Goal: Task Accomplishment & Management: Complete application form

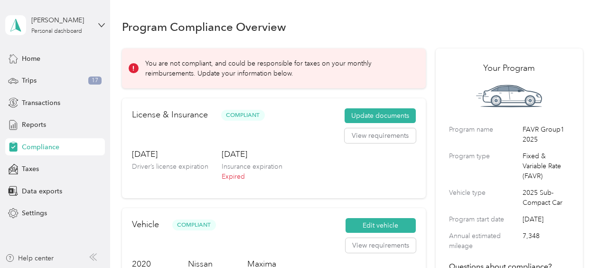
click at [253, 161] on div "[DATE] Insurance expiration Expired" at bounding box center [252, 168] width 61 height 40
click at [381, 134] on button "View requirements" at bounding box center [380, 135] width 71 height 15
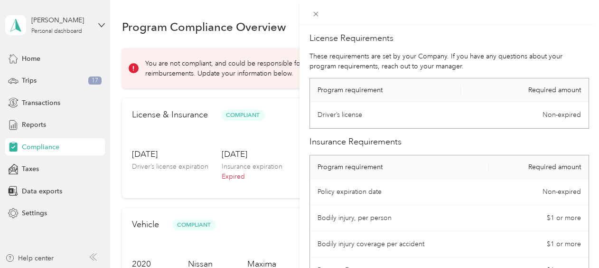
click at [199, 90] on div "License Requirements These requirements are set by your Company. If you have an…" at bounding box center [299, 134] width 599 height 268
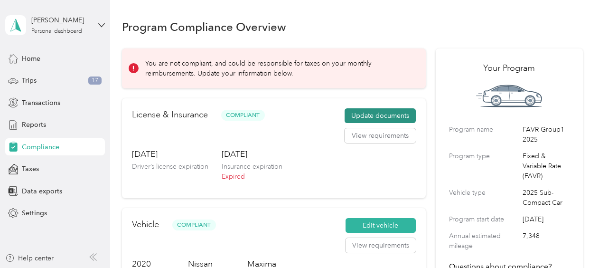
click at [384, 117] on button "Update documents" at bounding box center [380, 115] width 71 height 15
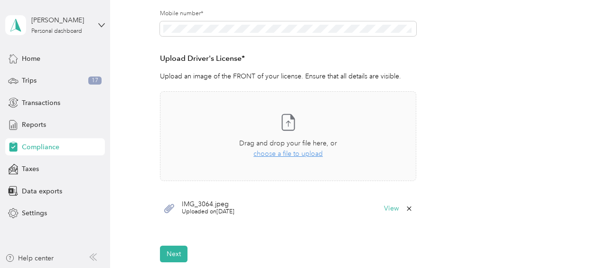
scroll to position [217, 0]
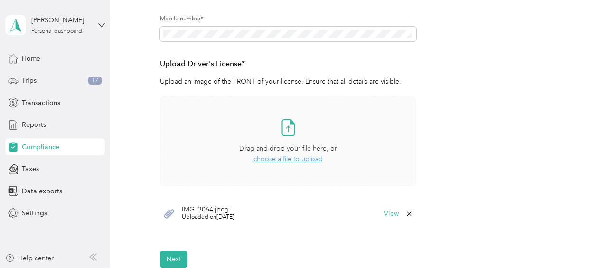
click at [289, 156] on span "choose a file to upload" at bounding box center [288, 159] width 69 height 8
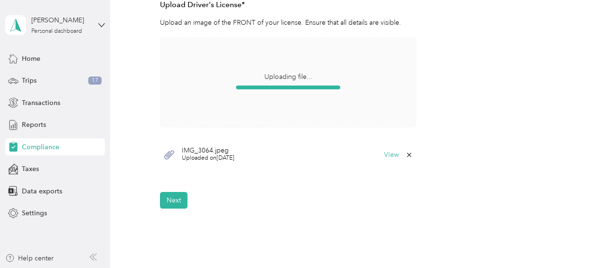
scroll to position [302, 0]
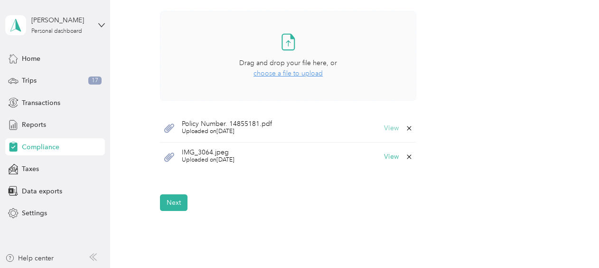
click at [386, 128] on button "View" at bounding box center [391, 128] width 15 height 7
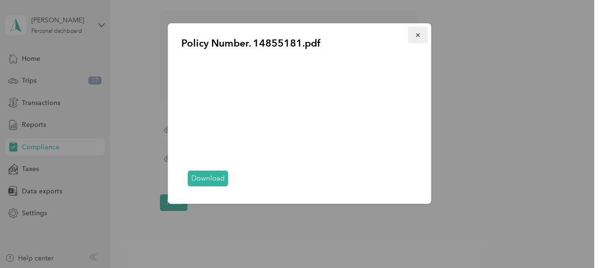
click at [421, 32] on icon "button" at bounding box center [418, 35] width 7 height 7
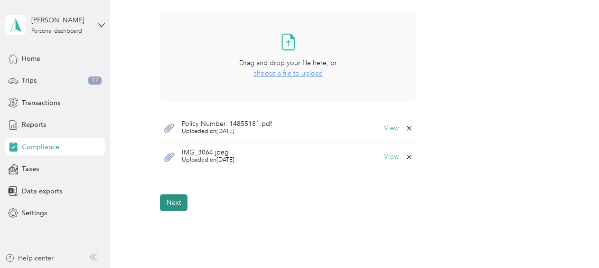
click at [179, 202] on button "Next" at bounding box center [174, 202] width 28 height 17
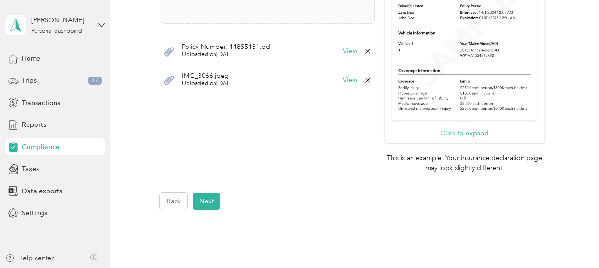
scroll to position [11, 0]
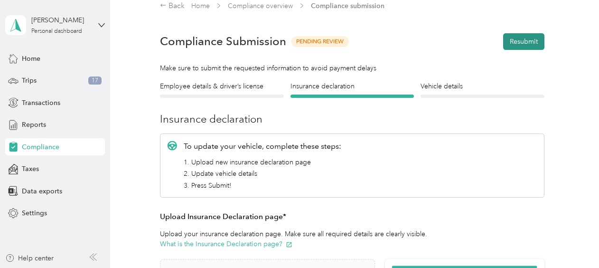
click at [513, 35] on button "Resubmit" at bounding box center [523, 41] width 41 height 17
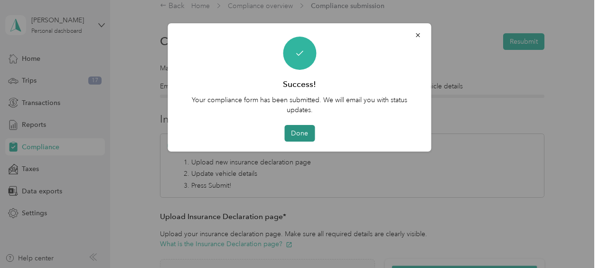
click at [305, 132] on button "Done" at bounding box center [299, 133] width 30 height 17
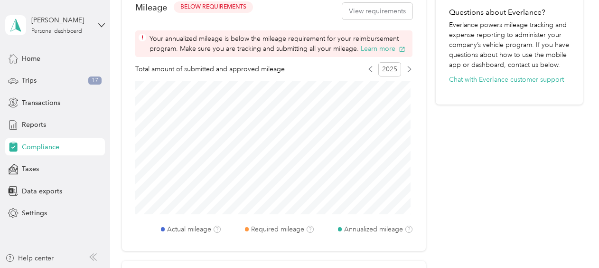
scroll to position [11, 0]
